Goal: Information Seeking & Learning: Understand process/instructions

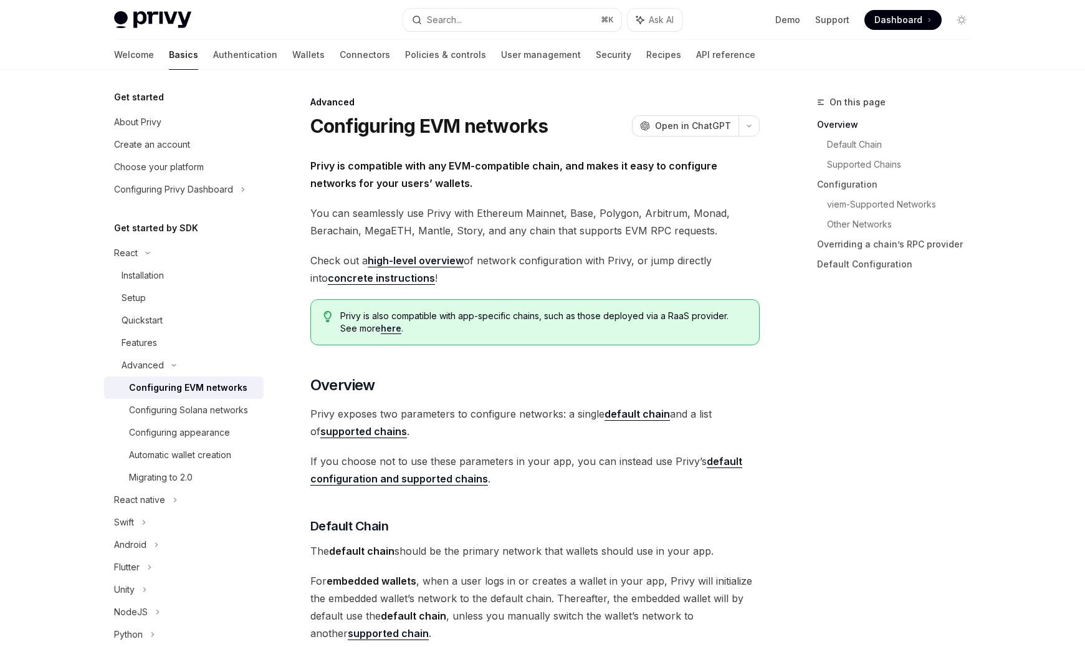
click at [452, 167] on strong "Privy is compatible with any EVM-compatible chain, and makes it easy to configu…" at bounding box center [513, 175] width 407 height 30
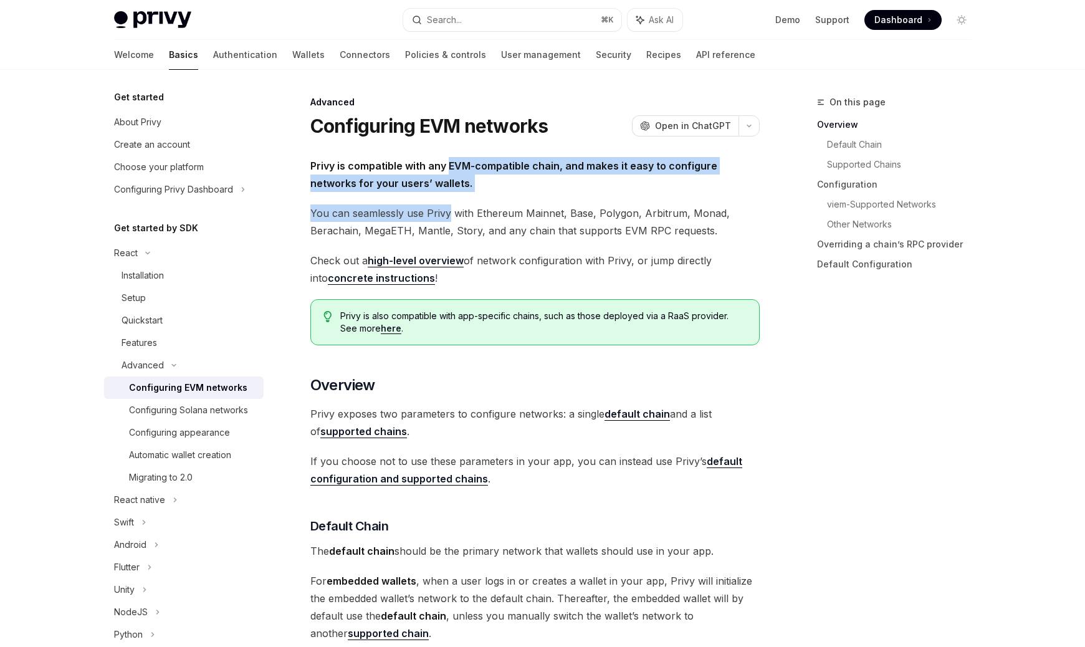
drag, startPoint x: 452, startPoint y: 167, endPoint x: 446, endPoint y: 211, distance: 44.0
click at [446, 211] on span "You can seamlessly use Privy with Ethereum Mainnet, Base, Polygon, Arbitrum, Mo…" at bounding box center [534, 221] width 449 height 35
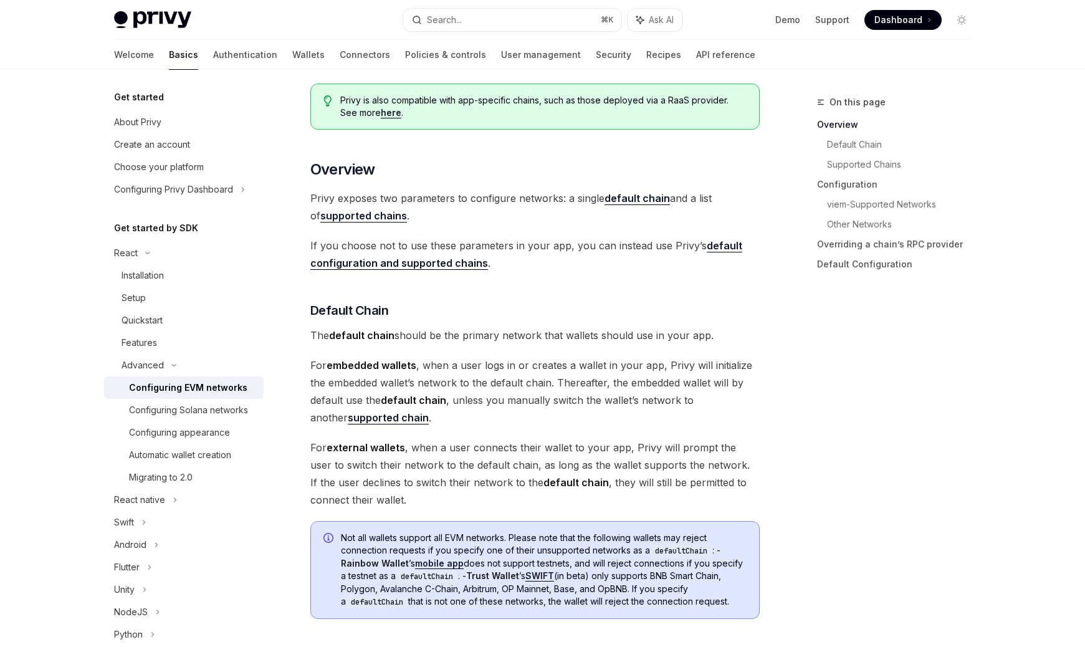
scroll to position [221, 0]
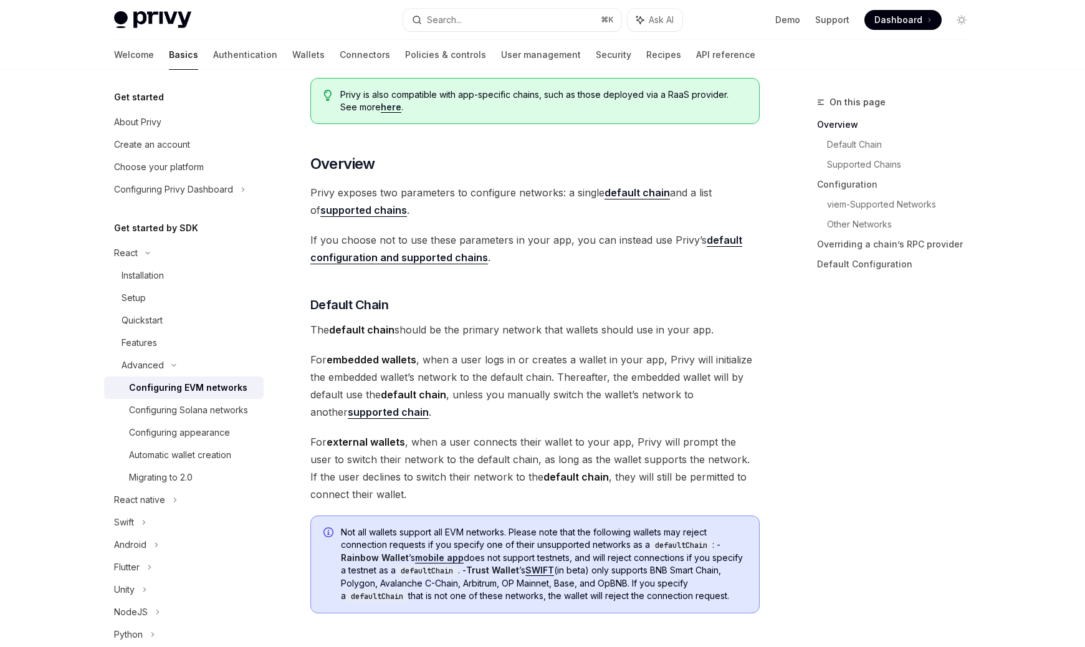
click at [415, 189] on span "[PERSON_NAME] exposes two parameters to configure networks: a single default ch…" at bounding box center [534, 201] width 449 height 35
drag, startPoint x: 415, startPoint y: 189, endPoint x: 426, endPoint y: 188, distance: 10.7
click at [426, 188] on span "[PERSON_NAME] exposes two parameters to configure networks: a single default ch…" at bounding box center [534, 201] width 449 height 35
drag, startPoint x: 426, startPoint y: 188, endPoint x: 552, endPoint y: 188, distance: 125.9
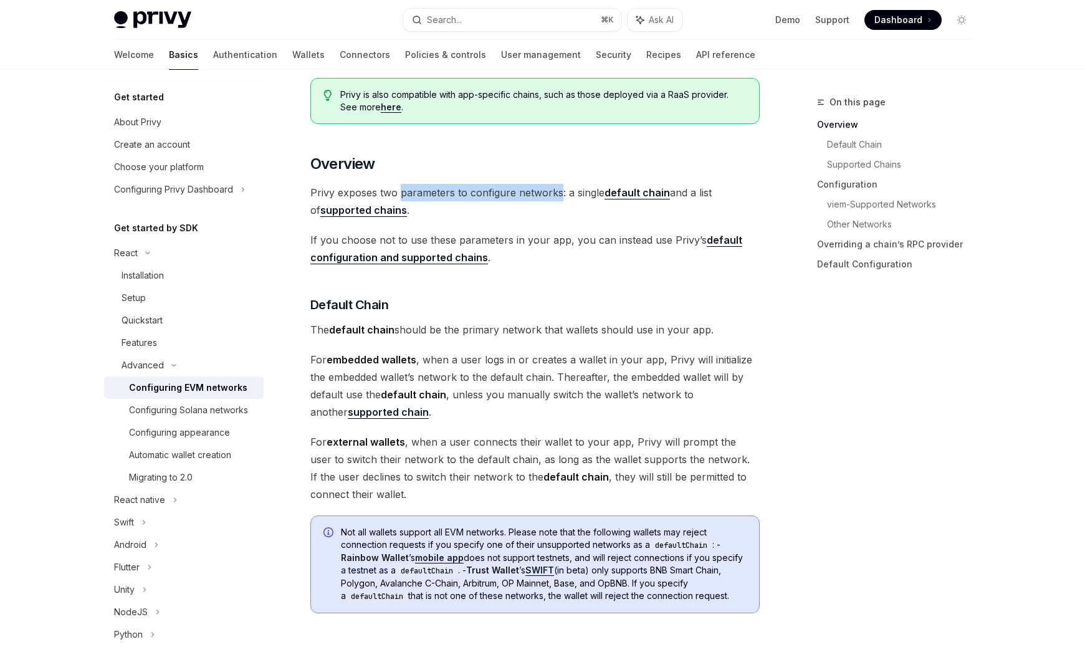
click at [552, 188] on span "[PERSON_NAME] exposes two parameters to configure networks: a single default ch…" at bounding box center [534, 201] width 449 height 35
drag, startPoint x: 552, startPoint y: 188, endPoint x: 364, endPoint y: 193, distance: 187.7
click at [364, 193] on span "[PERSON_NAME] exposes two parameters to configure networks: a single default ch…" at bounding box center [534, 201] width 449 height 35
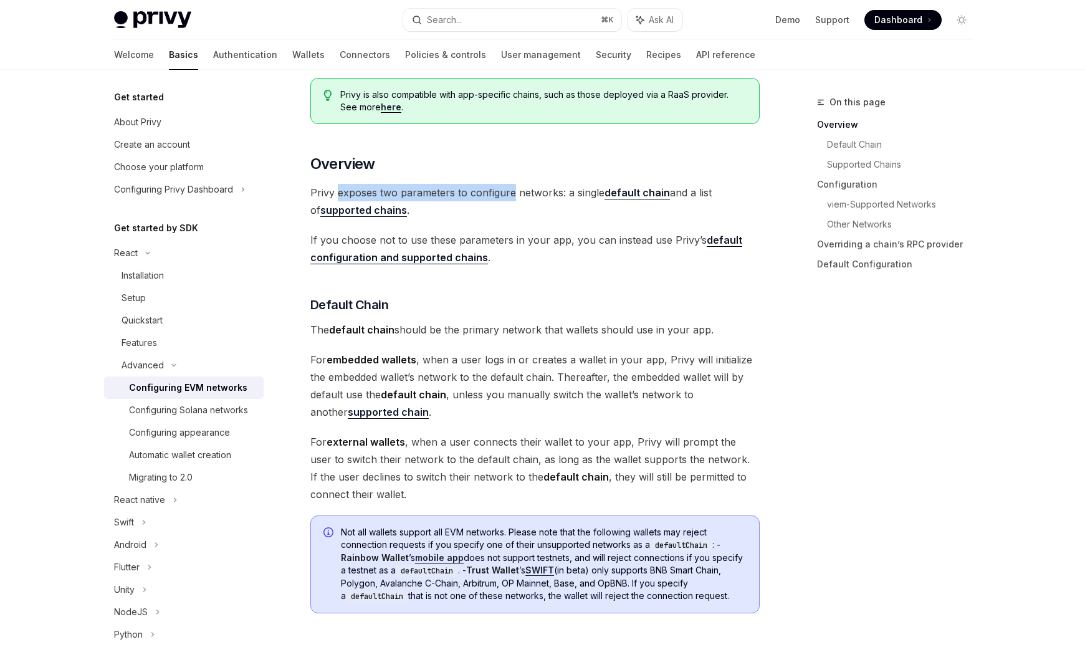
drag, startPoint x: 364, startPoint y: 193, endPoint x: 470, endPoint y: 193, distance: 106.0
click at [470, 193] on span "[PERSON_NAME] exposes two parameters to configure networks: a single default ch…" at bounding box center [534, 201] width 449 height 35
click at [327, 240] on span "If you choose not to use these parameters in your app, you can instead use Priv…" at bounding box center [534, 248] width 449 height 35
drag, startPoint x: 327, startPoint y: 240, endPoint x: 502, endPoint y: 245, distance: 175.2
click at [502, 245] on span "If you choose not to use these parameters in your app, you can instead use Priv…" at bounding box center [534, 248] width 449 height 35
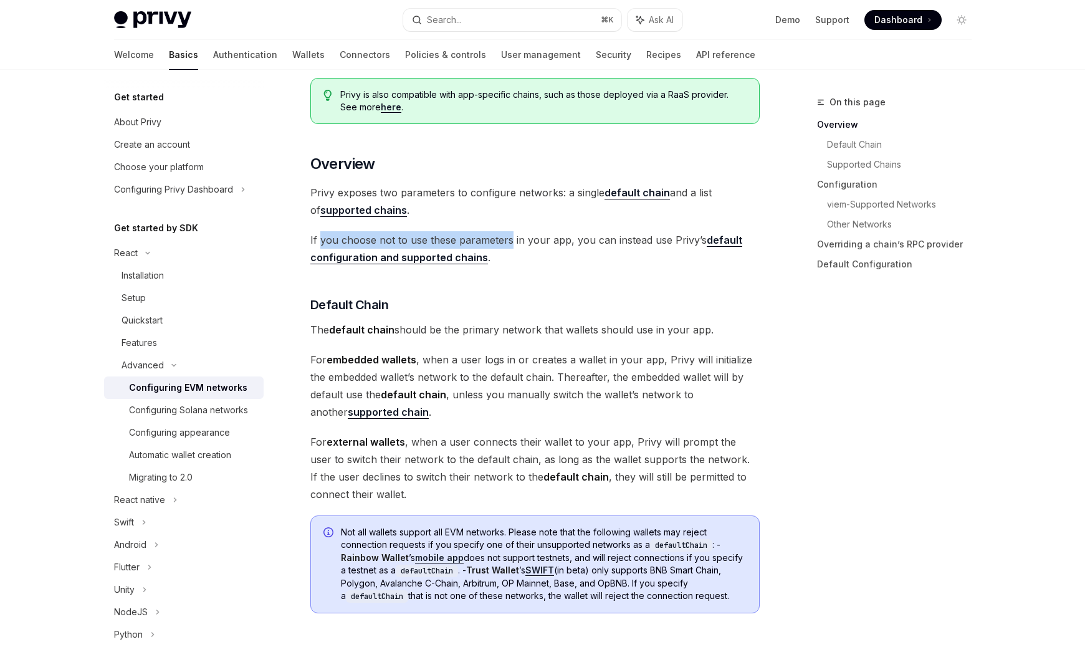
click at [502, 245] on span "If you choose not to use these parameters in your app, you can instead use Priv…" at bounding box center [534, 248] width 449 height 35
drag, startPoint x: 502, startPoint y: 245, endPoint x: 441, endPoint y: 242, distance: 60.5
click at [441, 242] on span "If you choose not to use these parameters in your app, you can instead use Priv…" at bounding box center [534, 248] width 449 height 35
drag, startPoint x: 441, startPoint y: 242, endPoint x: 372, endPoint y: 242, distance: 69.2
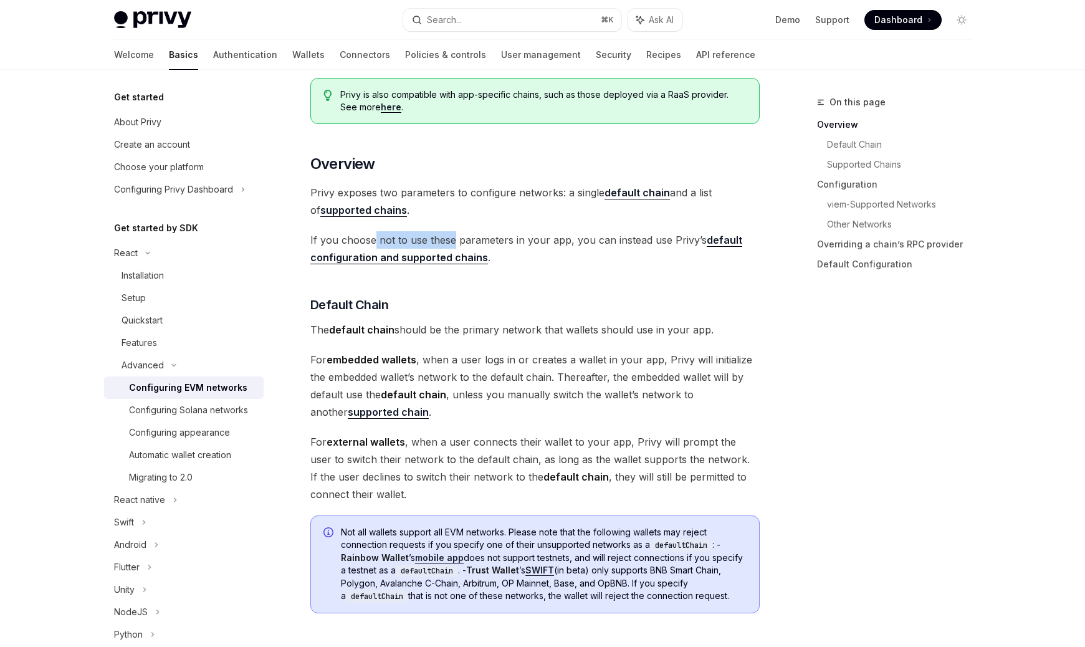
click at [372, 242] on span "If you choose not to use these parameters in your app, you can instead use Priv…" at bounding box center [534, 248] width 449 height 35
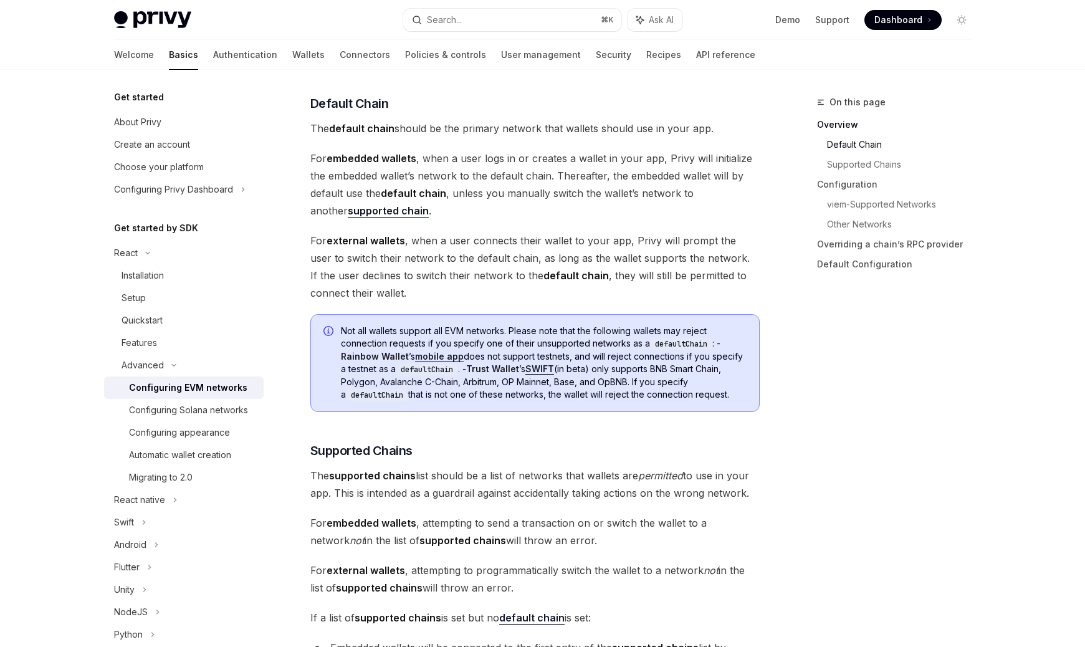
scroll to position [423, 0]
click at [342, 328] on span "Not all wallets support all EVM networks. Please note that the following wallet…" at bounding box center [544, 362] width 406 height 77
drag, startPoint x: 342, startPoint y: 328, endPoint x: 391, endPoint y: 348, distance: 53.1
click at [391, 348] on span "Not all wallets support all EVM networks. Please note that the following wallet…" at bounding box center [544, 362] width 406 height 77
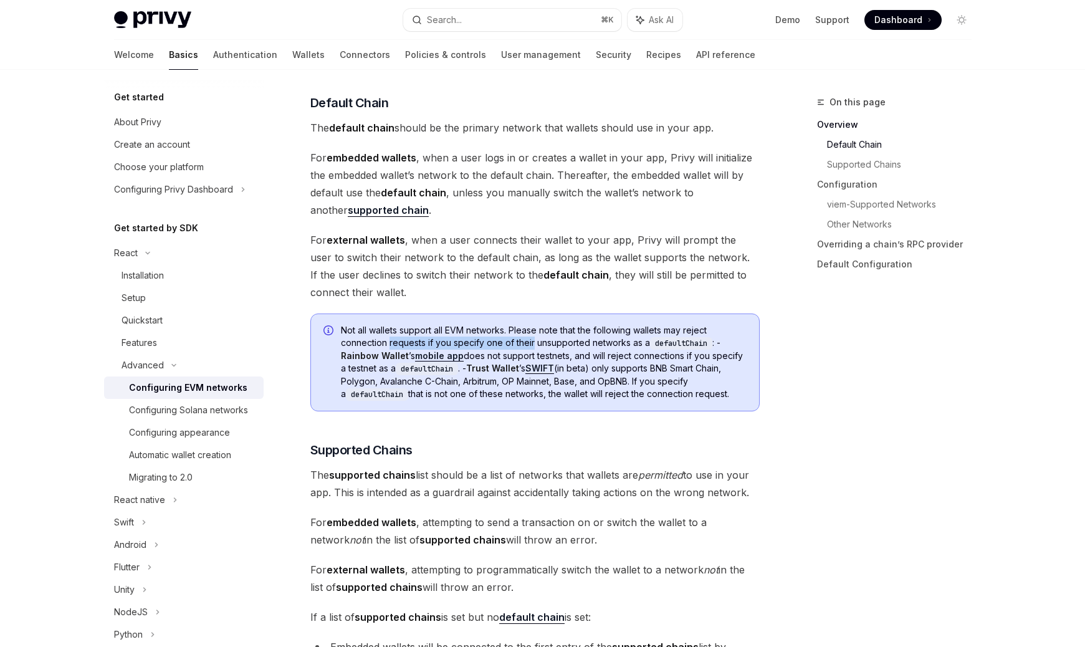
drag, startPoint x: 391, startPoint y: 348, endPoint x: 518, endPoint y: 348, distance: 126.5
click at [518, 348] on span "Not all wallets support all EVM networks. Please note that the following wallet…" at bounding box center [544, 362] width 406 height 77
drag, startPoint x: 518, startPoint y: 348, endPoint x: 405, endPoint y: 344, distance: 112.9
click at [405, 344] on span "Not all wallets support all EVM networks. Please note that the following wallet…" at bounding box center [544, 362] width 406 height 77
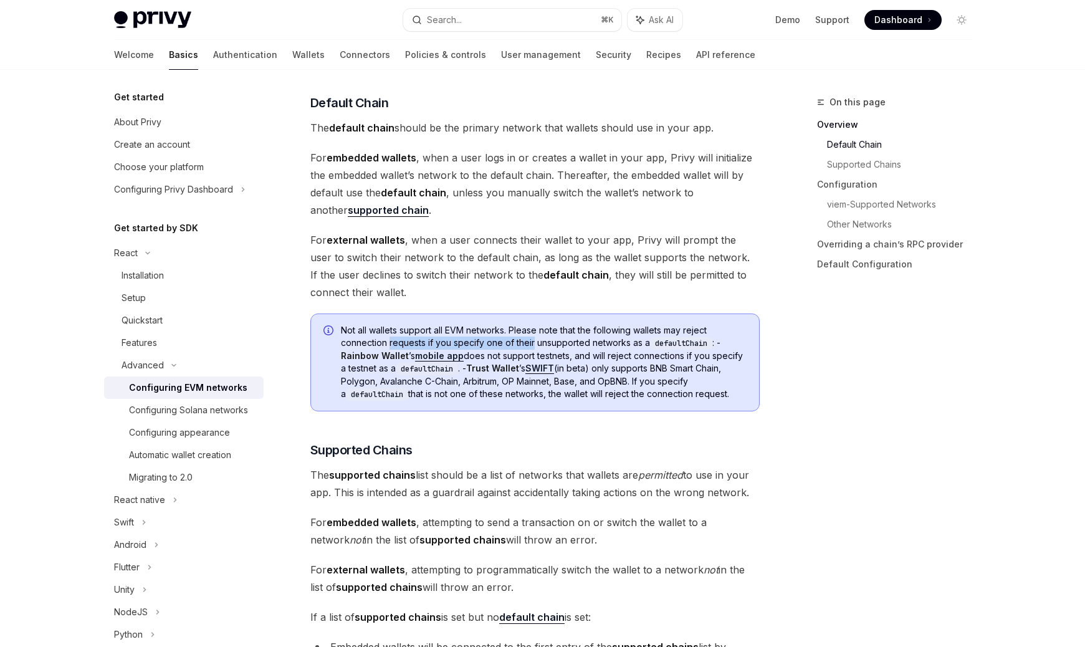
click at [405, 344] on span "Not all wallets support all EVM networks. Please note that the following wallet…" at bounding box center [544, 362] width 406 height 77
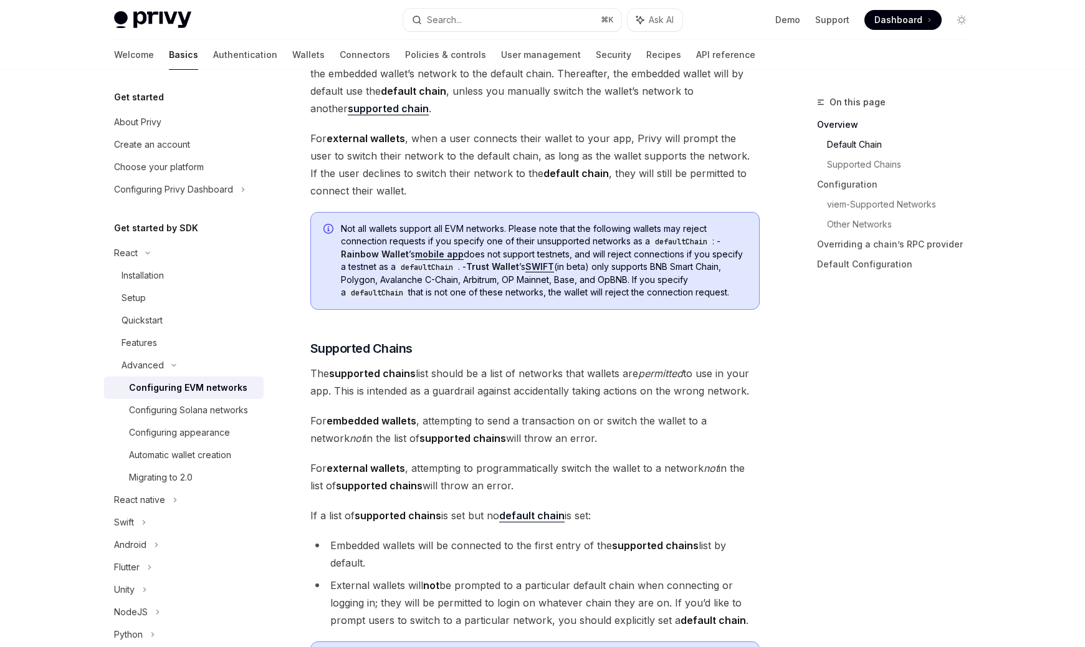
scroll to position [529, 0]
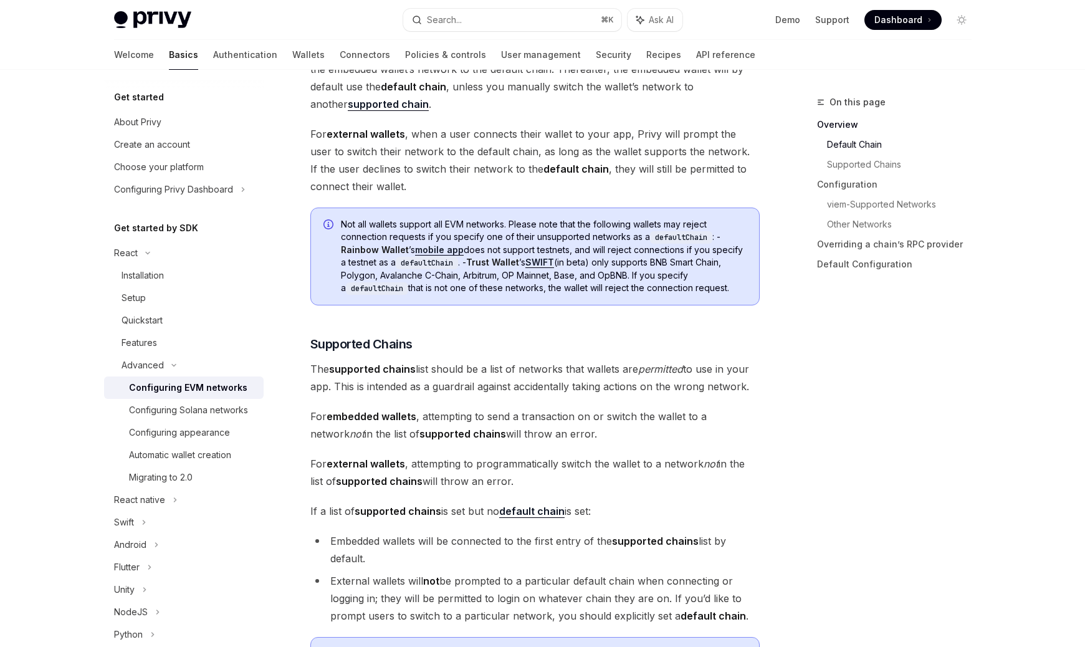
click at [474, 247] on span "Not all wallets support all EVM networks. Please note that the following wallet…" at bounding box center [544, 256] width 406 height 77
drag, startPoint x: 474, startPoint y: 247, endPoint x: 379, endPoint y: 266, distance: 96.7
click at [379, 266] on span "Not all wallets support all EVM networks. Please note that the following wallet…" at bounding box center [544, 256] width 406 height 77
drag, startPoint x: 379, startPoint y: 266, endPoint x: 493, endPoint y: 277, distance: 114.6
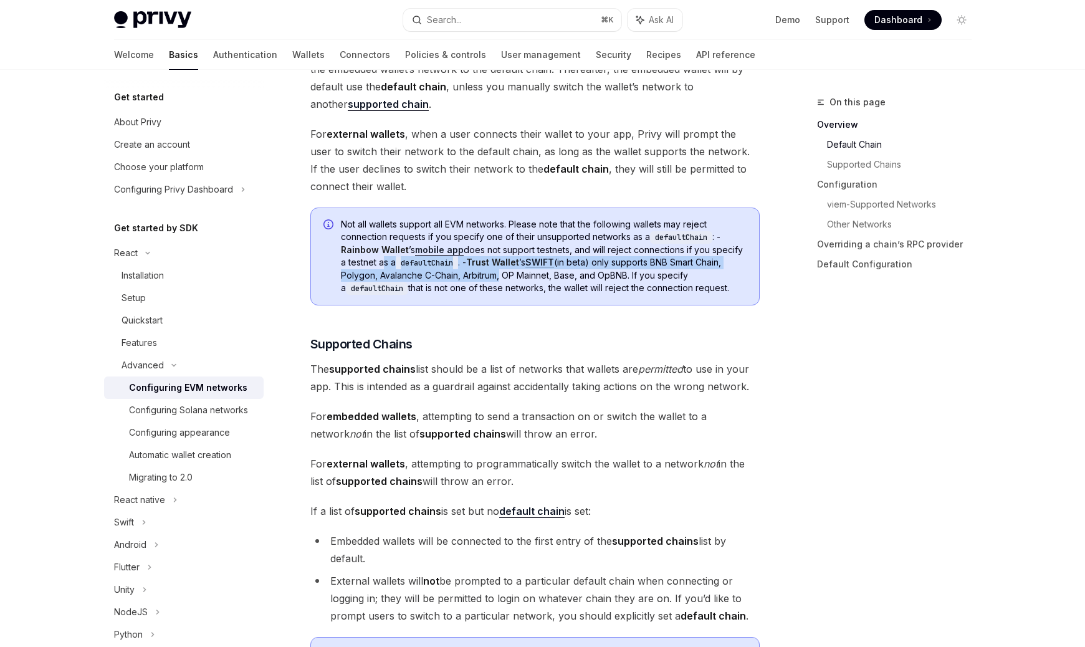
click at [493, 277] on span "Not all wallets support all EVM networks. Please note that the following wallet…" at bounding box center [544, 256] width 406 height 77
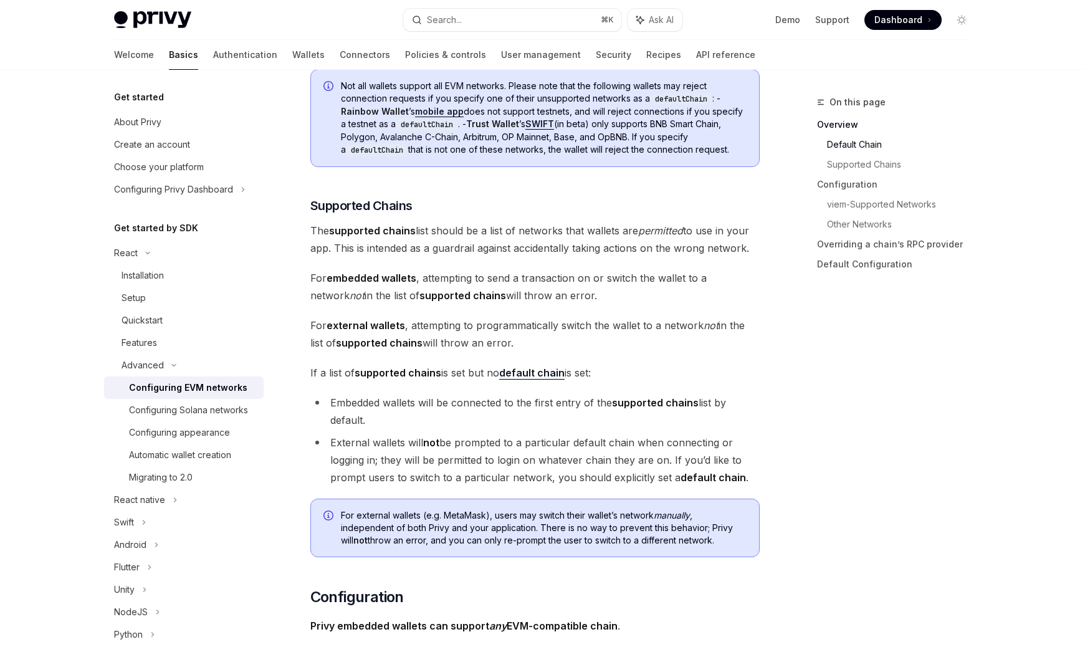
scroll to position [669, 0]
click at [424, 239] on span "The supported chains list should be a list of networks that wallets are permitt…" at bounding box center [534, 237] width 449 height 35
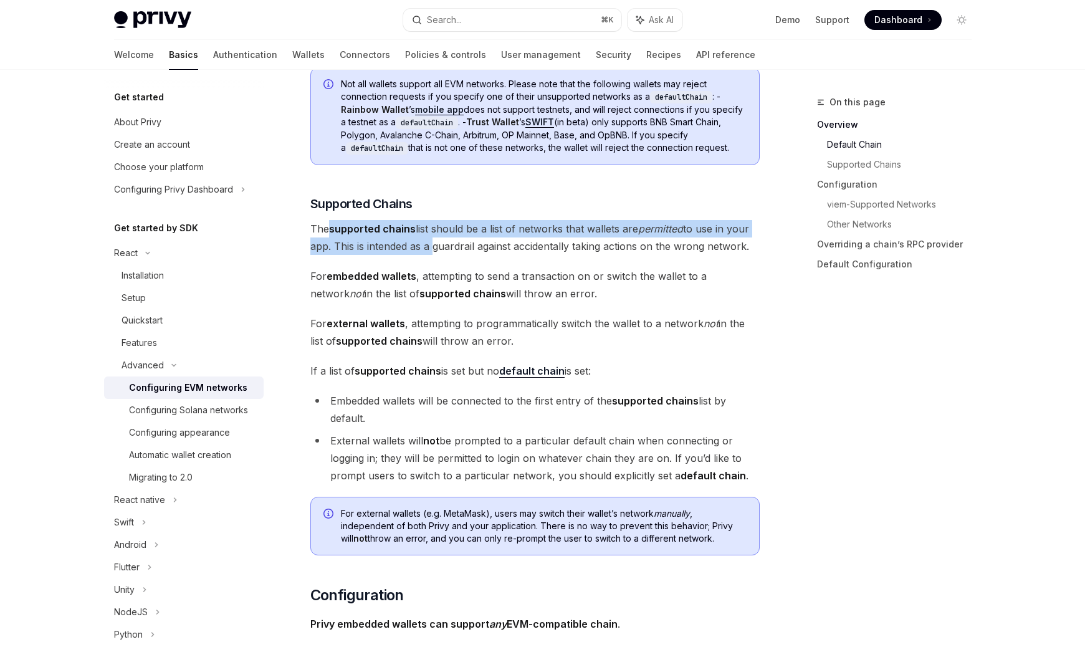
drag, startPoint x: 424, startPoint y: 239, endPoint x: 334, endPoint y: 230, distance: 90.2
click at [334, 230] on span "The supported chains list should be a list of networks that wallets are permitt…" at bounding box center [534, 237] width 449 height 35
click at [334, 230] on strong "supported chains" at bounding box center [372, 229] width 87 height 12
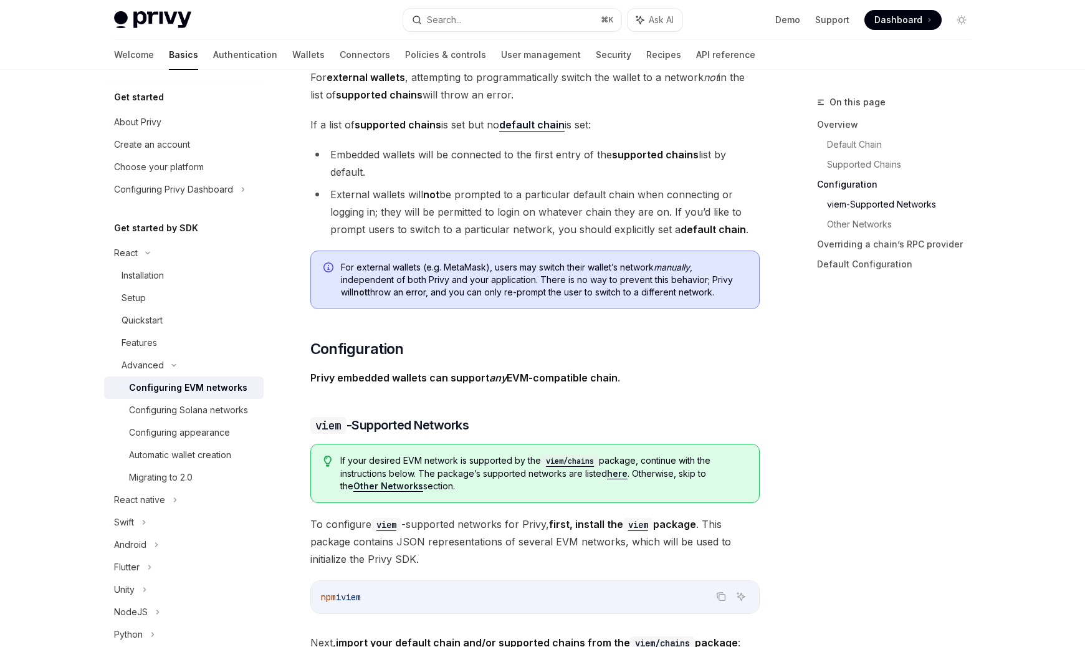
scroll to position [0, 0]
